Goal: Navigation & Orientation: Understand site structure

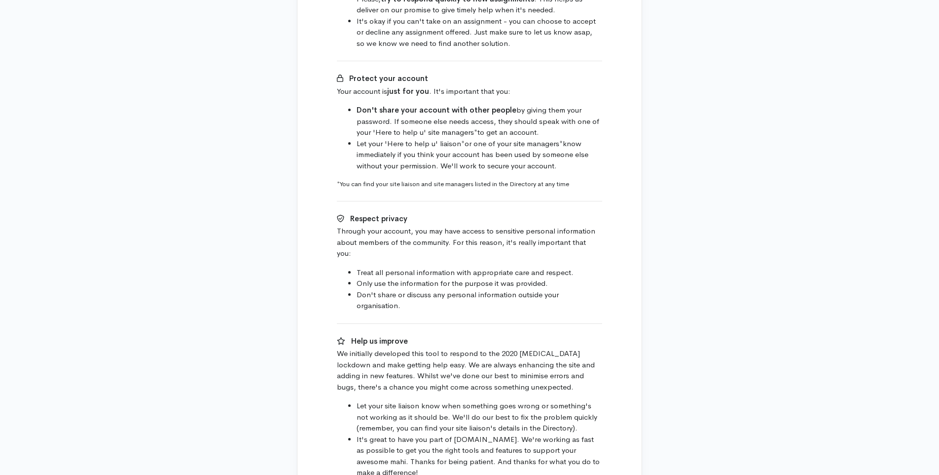
scroll to position [459, 0]
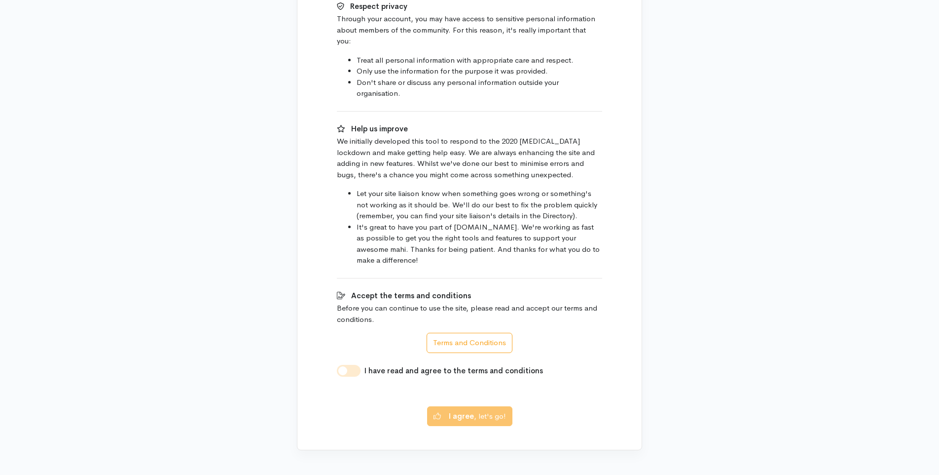
click at [354, 365] on input "I have read and agree to the terms and conditions" at bounding box center [349, 371] width 24 height 12
checkbox input "true"
click at [470, 410] on b "I agree" at bounding box center [461, 414] width 25 height 9
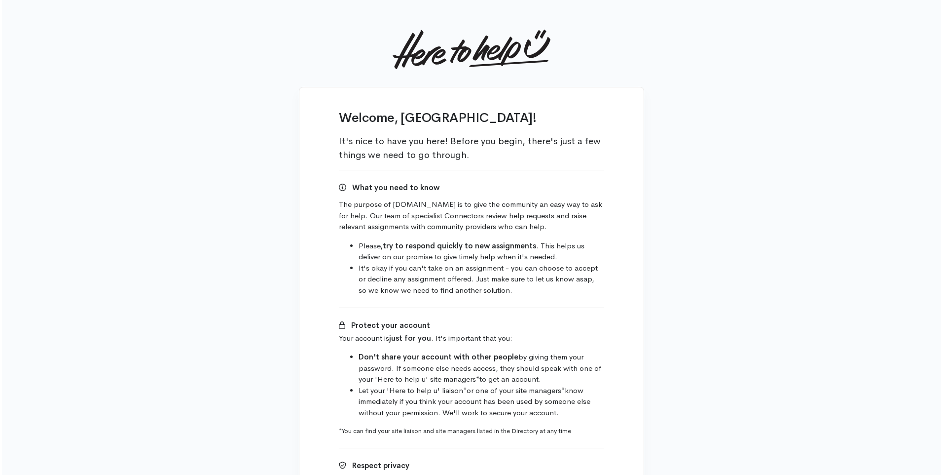
scroll to position [459, 0]
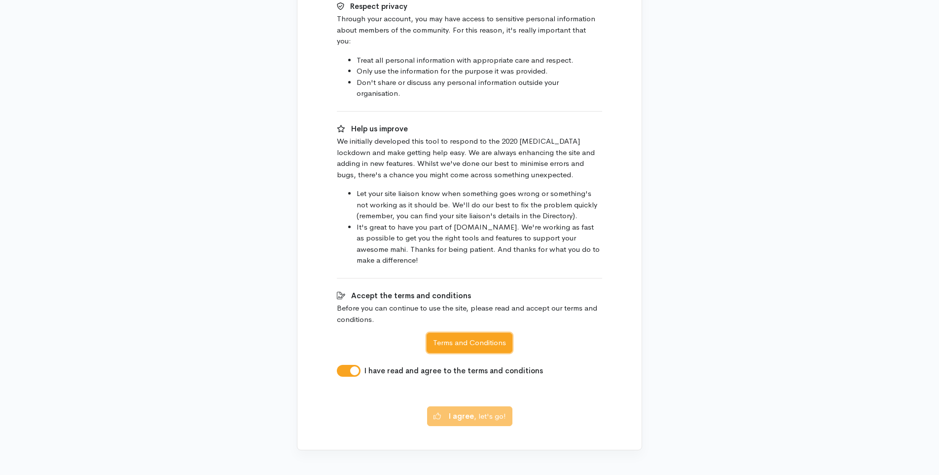
click at [464, 333] on button "Terms and Conditions" at bounding box center [470, 343] width 86 height 20
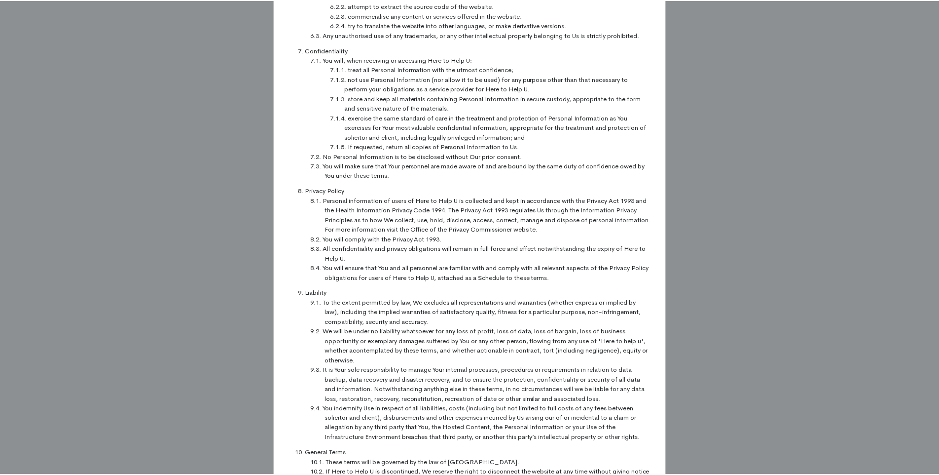
scroll to position [807, 0]
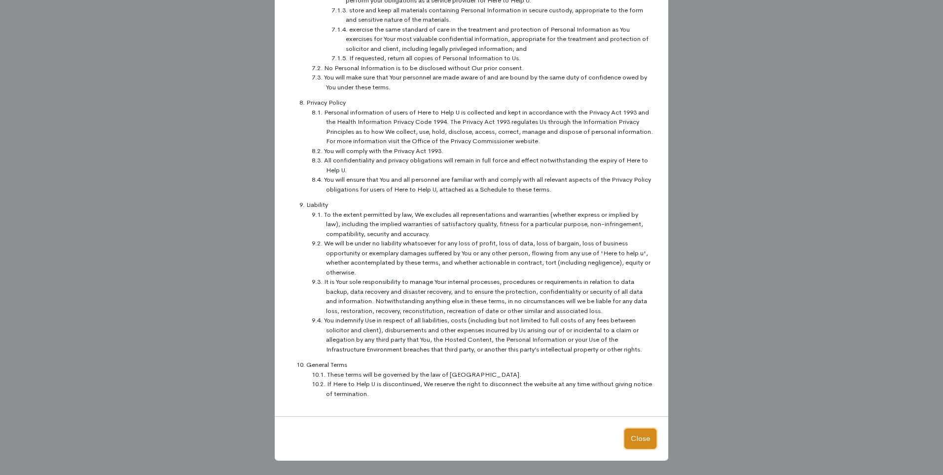
click at [635, 436] on button "Close" at bounding box center [641, 438] width 32 height 20
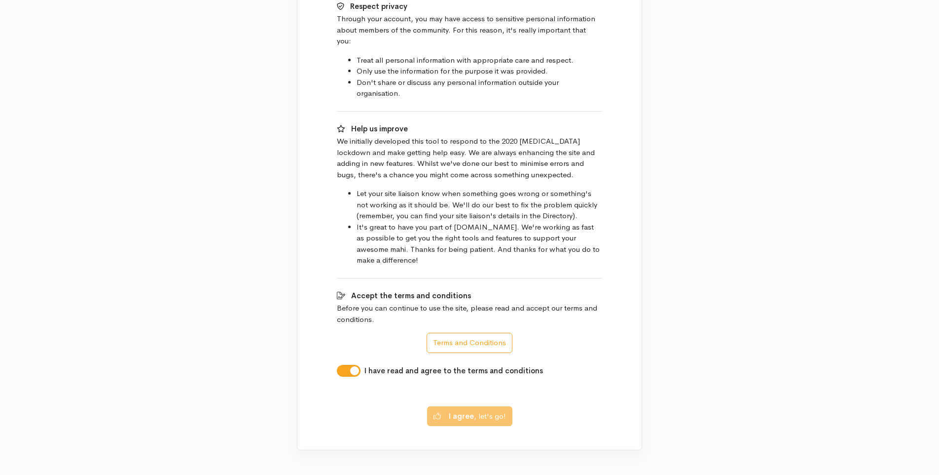
click at [342, 365] on input "I have read and agree to the terms and conditions" at bounding box center [349, 371] width 24 height 12
checkbox input "true"
click at [456, 410] on b "I agree" at bounding box center [461, 414] width 25 height 9
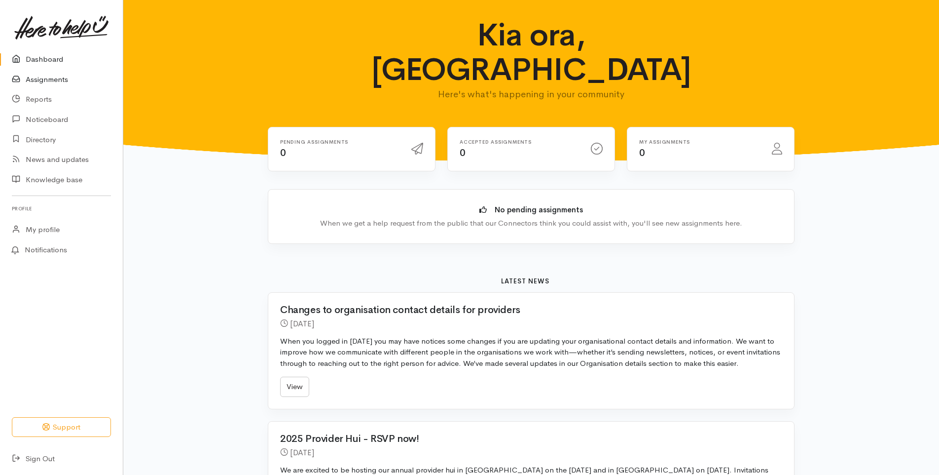
click at [41, 82] on link "Assignments" at bounding box center [61, 80] width 123 height 20
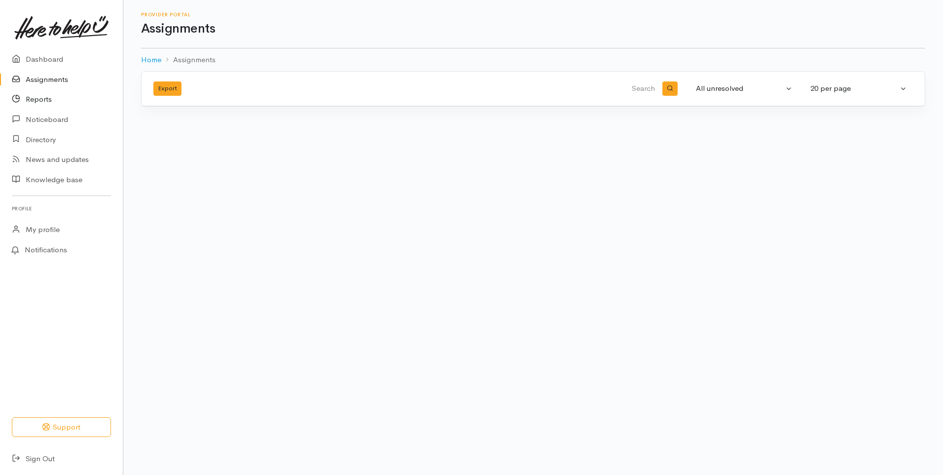
click at [44, 102] on link "Reports" at bounding box center [61, 99] width 123 height 20
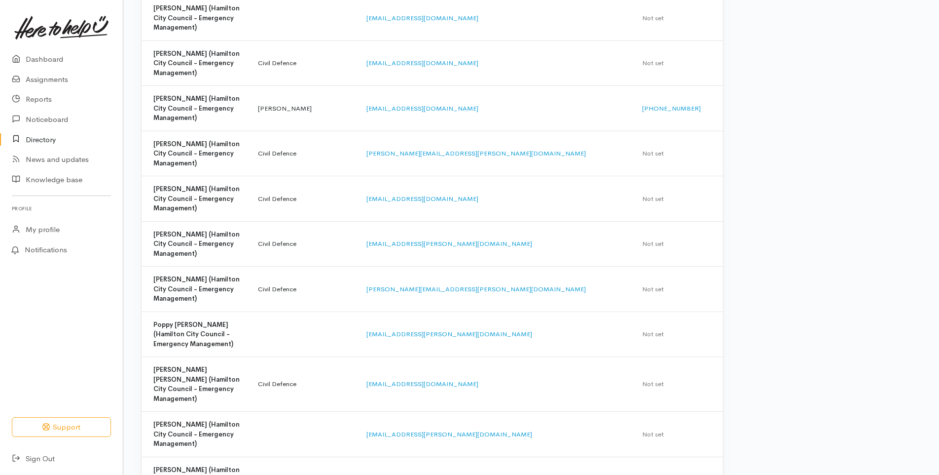
scroll to position [505, 0]
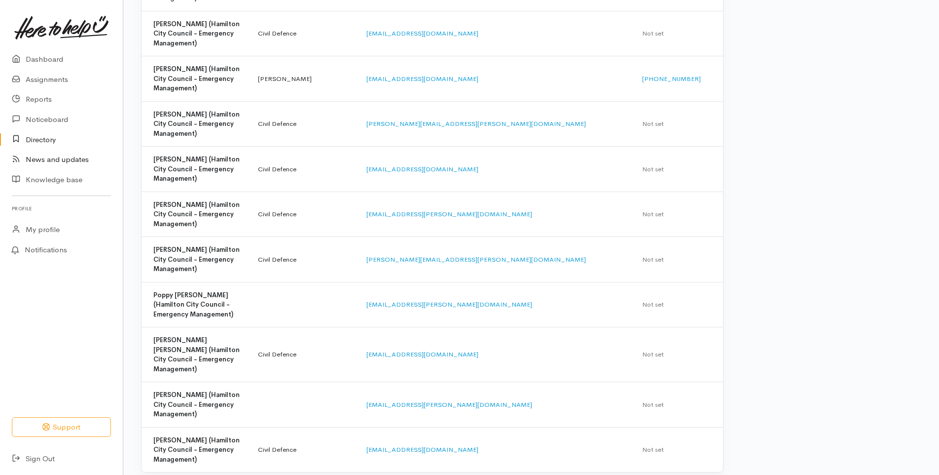
click at [52, 162] on link "News and updates" at bounding box center [61, 160] width 123 height 20
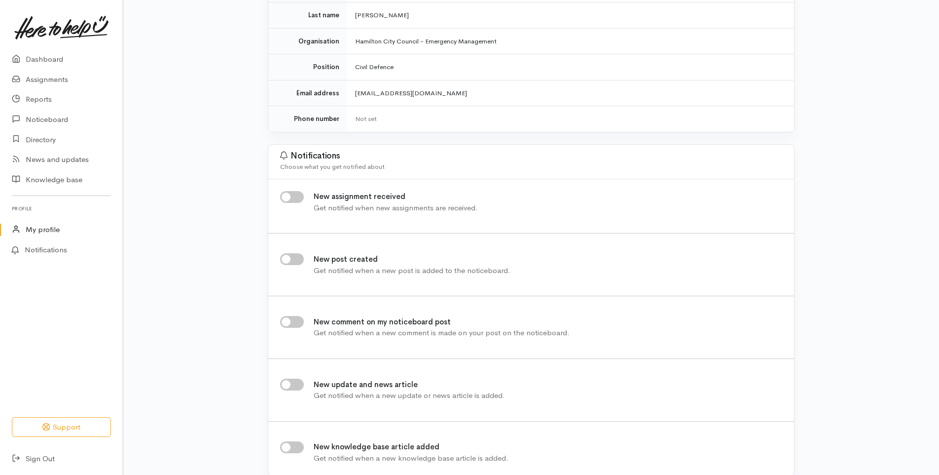
scroll to position [159, 0]
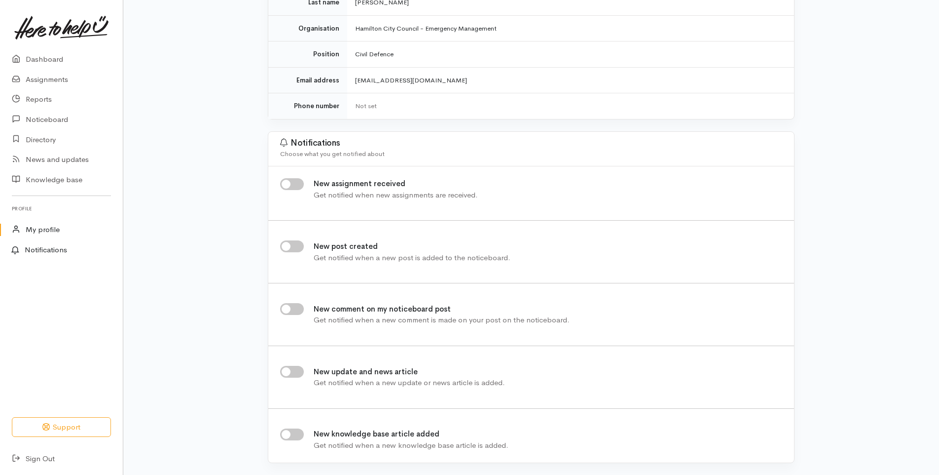
click at [37, 248] on link "Notifications" at bounding box center [60, 250] width 126 height 21
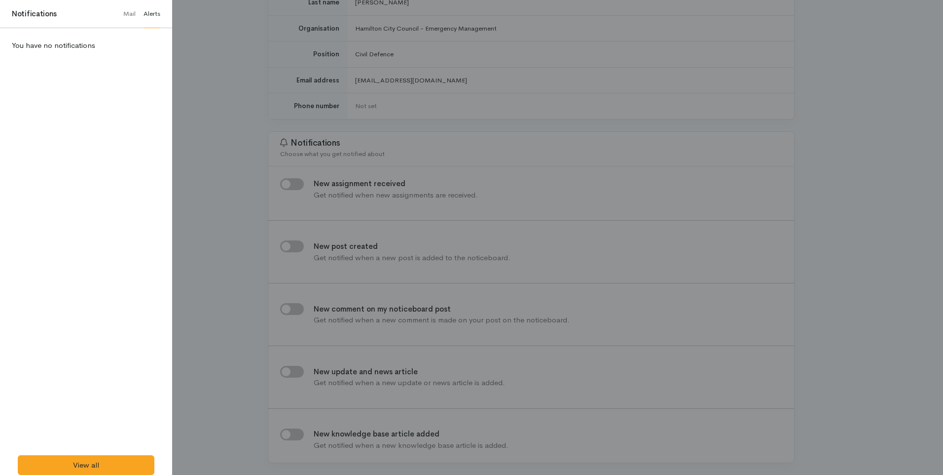
click at [202, 67] on div at bounding box center [471, 237] width 943 height 475
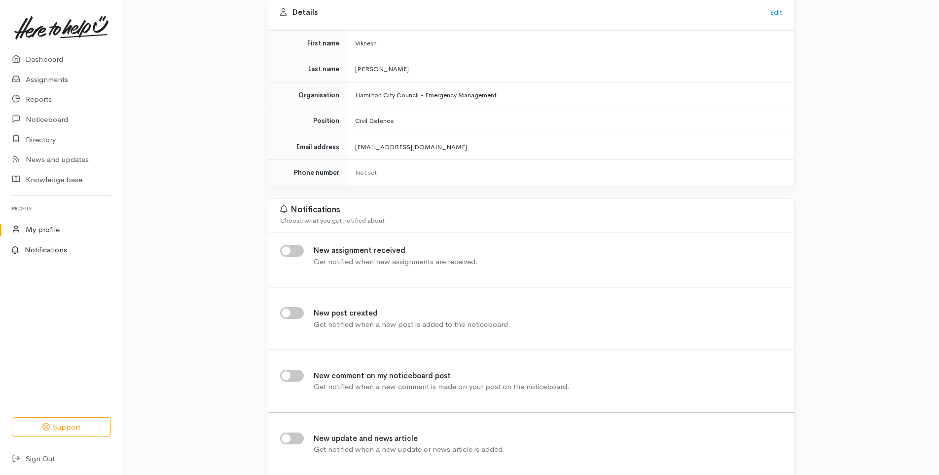
scroll to position [0, 0]
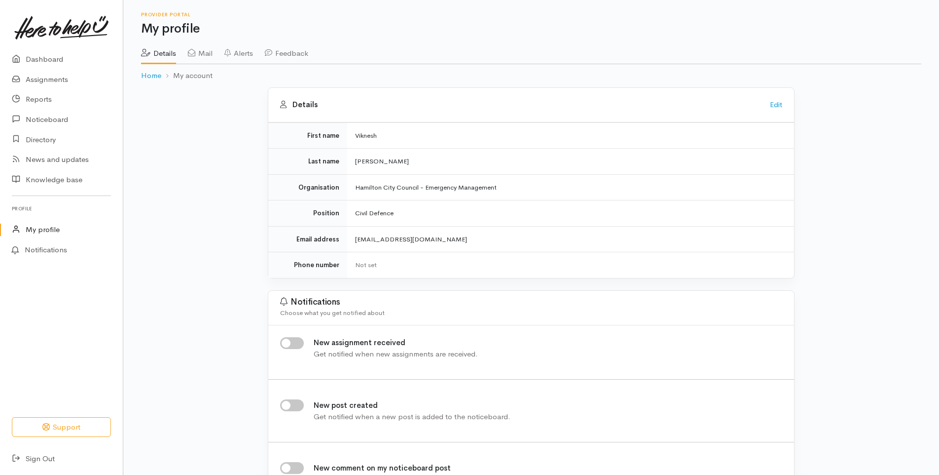
click at [206, 54] on link "Mail" at bounding box center [200, 50] width 25 height 28
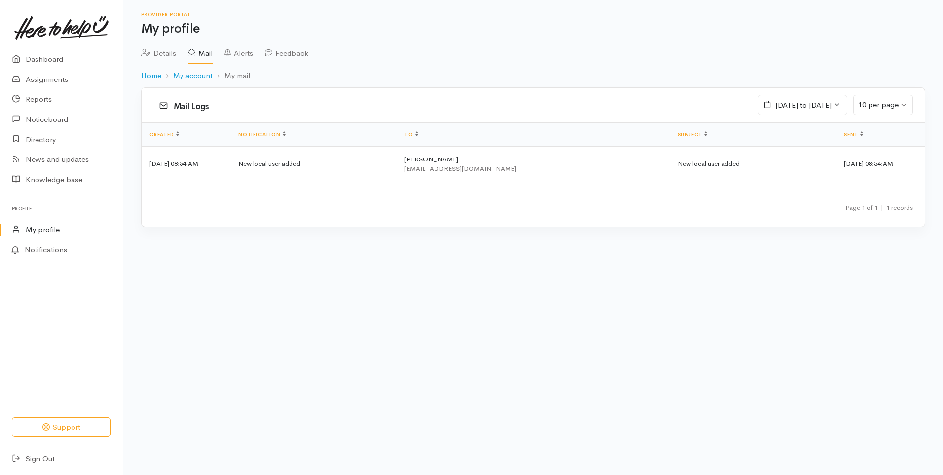
click at [250, 54] on link "Alerts" at bounding box center [239, 50] width 29 height 28
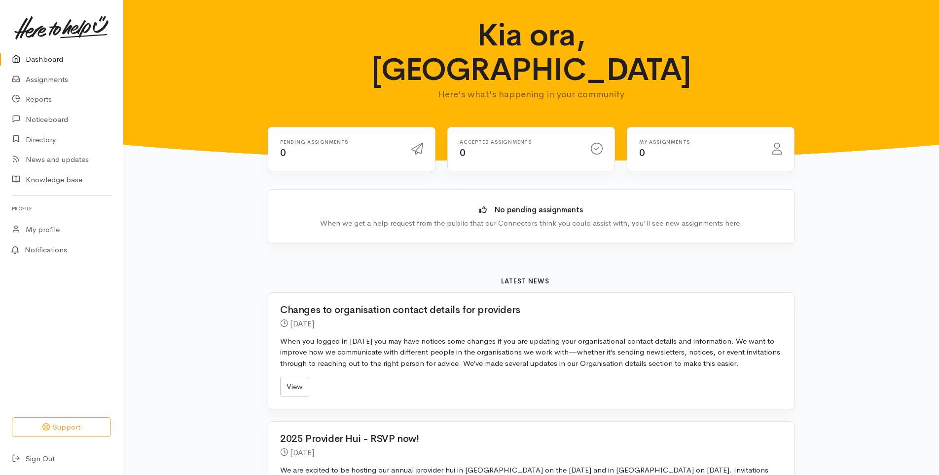
click at [697, 139] on h6 "My assignments" at bounding box center [699, 141] width 121 height 5
drag, startPoint x: 673, startPoint y: 107, endPoint x: 547, endPoint y: 108, distance: 126.3
click at [672, 139] on h6 "My assignments" at bounding box center [699, 141] width 121 height 5
click at [536, 139] on h6 "Accepted assignments" at bounding box center [519, 141] width 119 height 5
click at [306, 139] on div "Pending assignments 0" at bounding box center [339, 149] width 131 height 20
